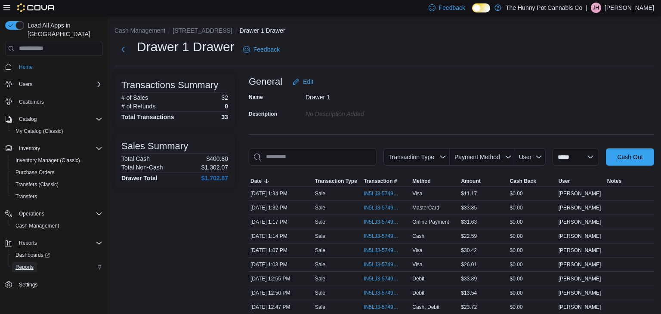
click at [30, 264] on span "Reports" at bounding box center [25, 267] width 18 height 7
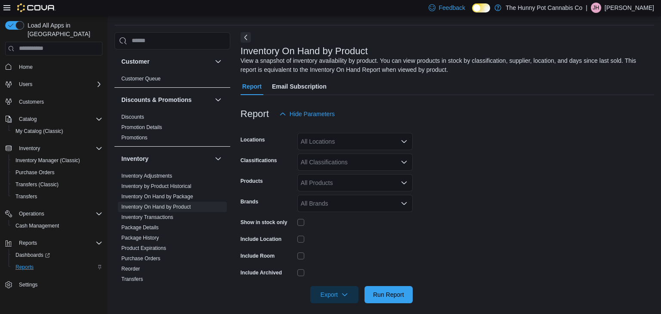
scroll to position [29, 0]
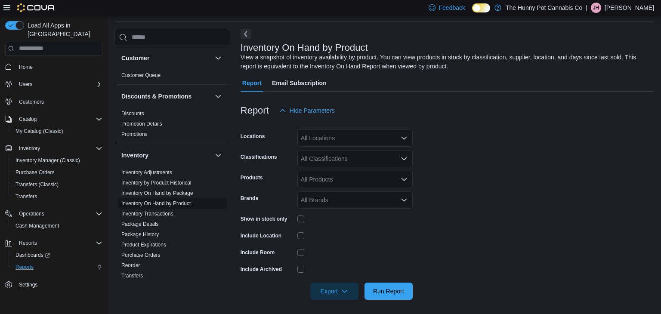
click at [195, 203] on span "Inventory On Hand by Product" at bounding box center [172, 203] width 109 height 10
click at [316, 144] on div "All Locations" at bounding box center [355, 138] width 115 height 17
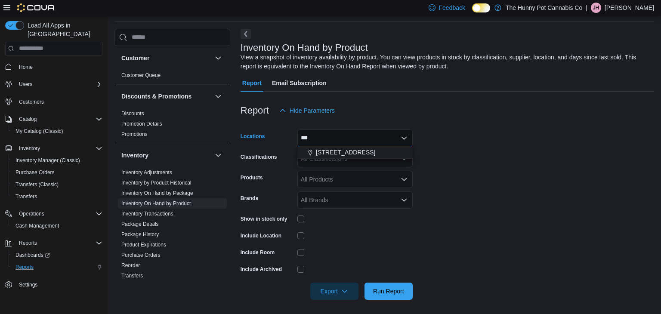
type input "***"
click at [330, 151] on span "[STREET_ADDRESS]" at bounding box center [345, 152] width 59 height 9
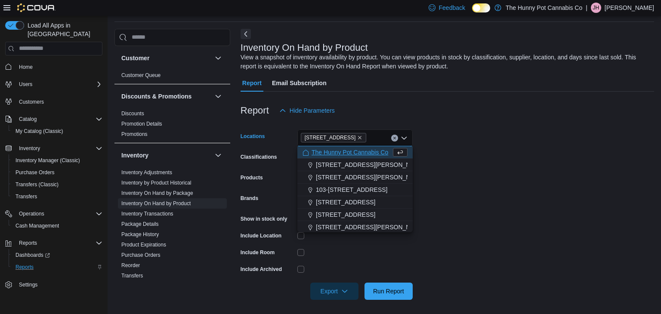
click at [424, 107] on div "Report Hide Parameters" at bounding box center [448, 110] width 414 height 17
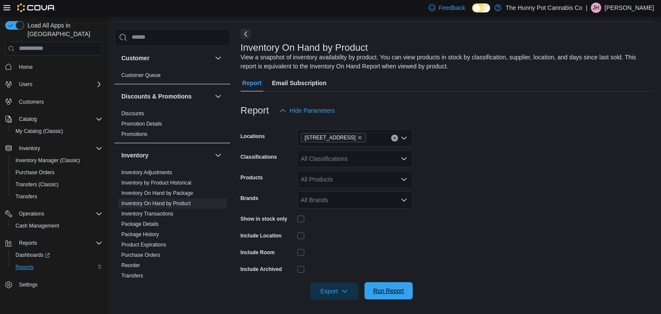
click at [389, 291] on span "Run Report" at bounding box center [388, 291] width 31 height 9
click at [332, 295] on span "Export" at bounding box center [335, 290] width 38 height 17
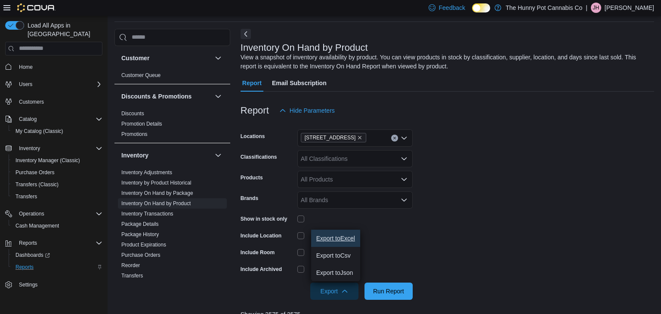
click at [345, 242] on span "Export to Excel" at bounding box center [335, 238] width 39 height 7
